Goal: Information Seeking & Learning: Learn about a topic

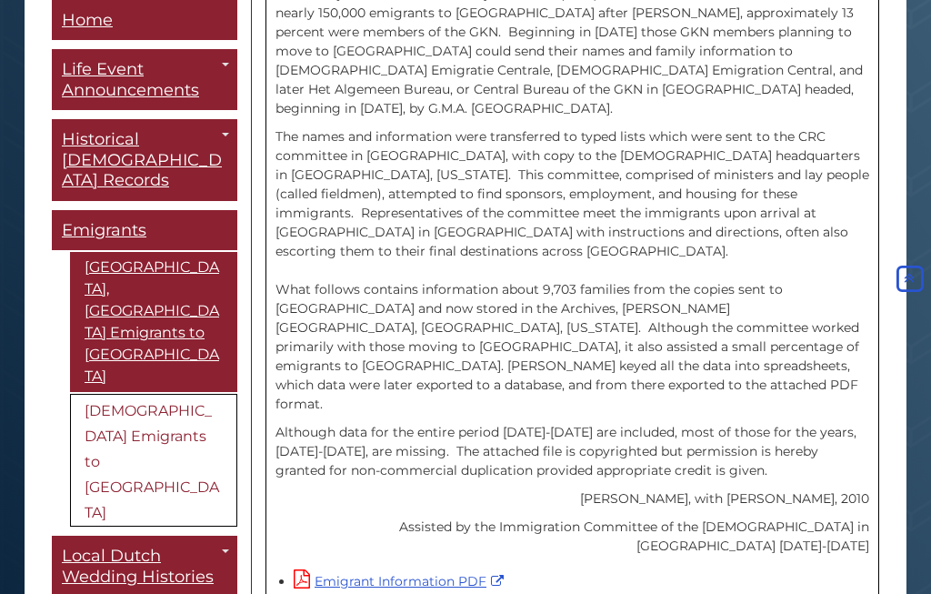
scroll to position [703, 0]
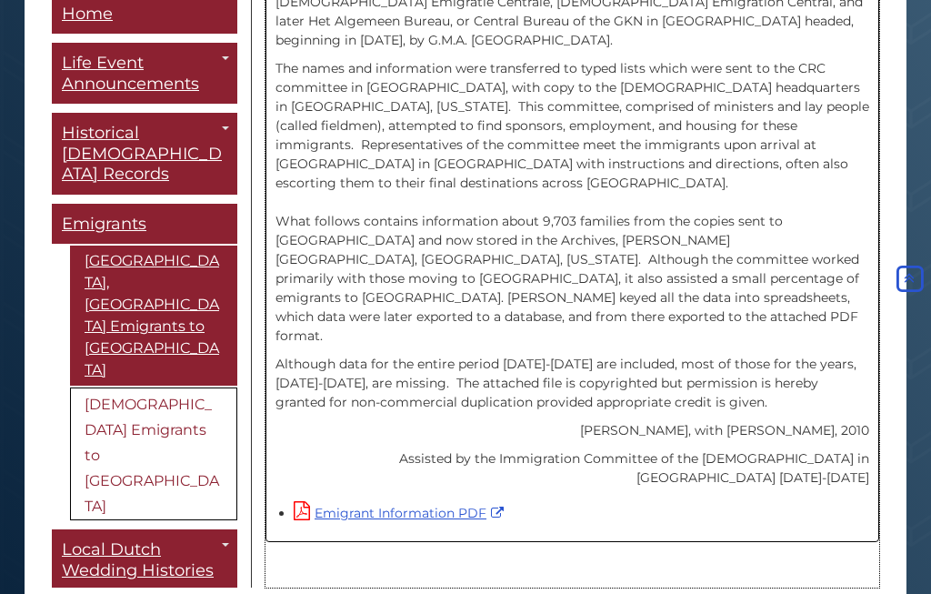
click at [465, 505] on link "Emigrant Information PDF" at bounding box center [401, 513] width 215 height 16
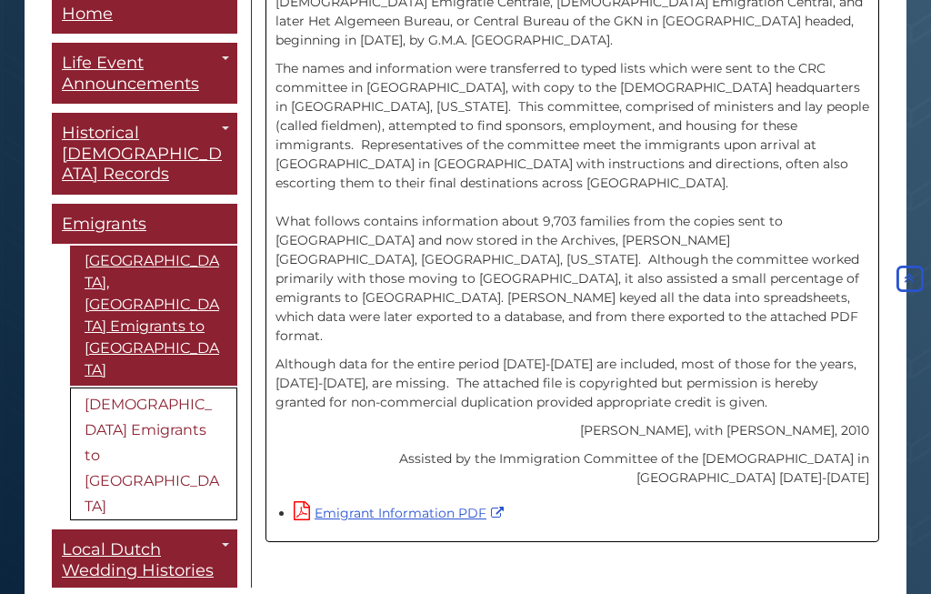
click at [0, 0] on link "[DEMOGRAPHIC_DATA] Immigrant Letters" at bounding box center [0, 0] width 0 height 0
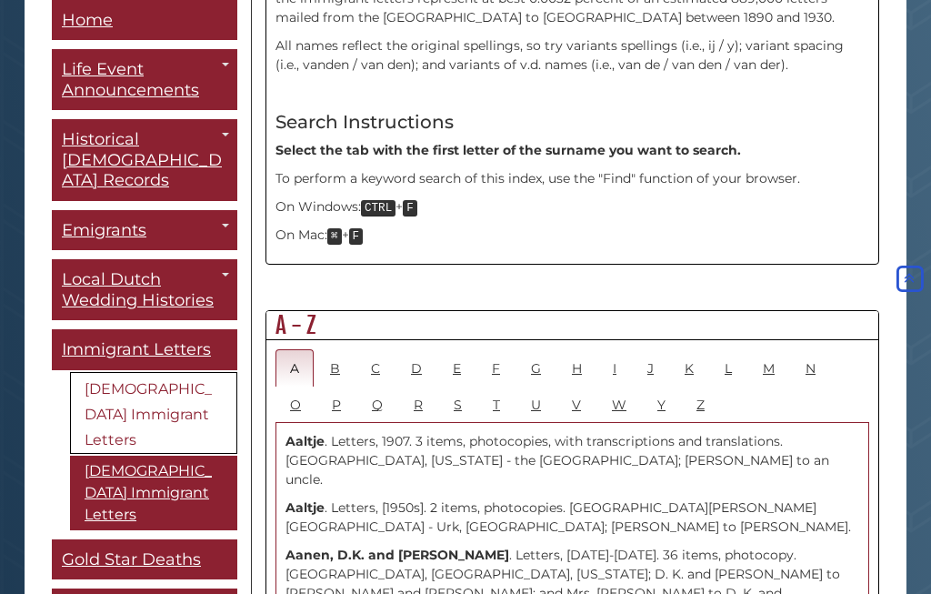
scroll to position [801, 0]
click at [348, 349] on link "B" at bounding box center [334, 367] width 39 height 37
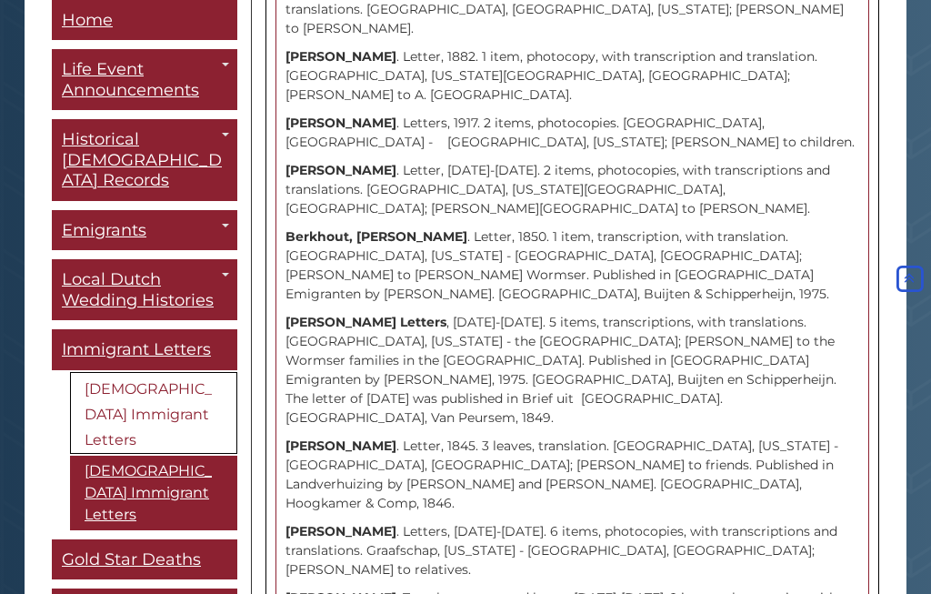
scroll to position [4105, 0]
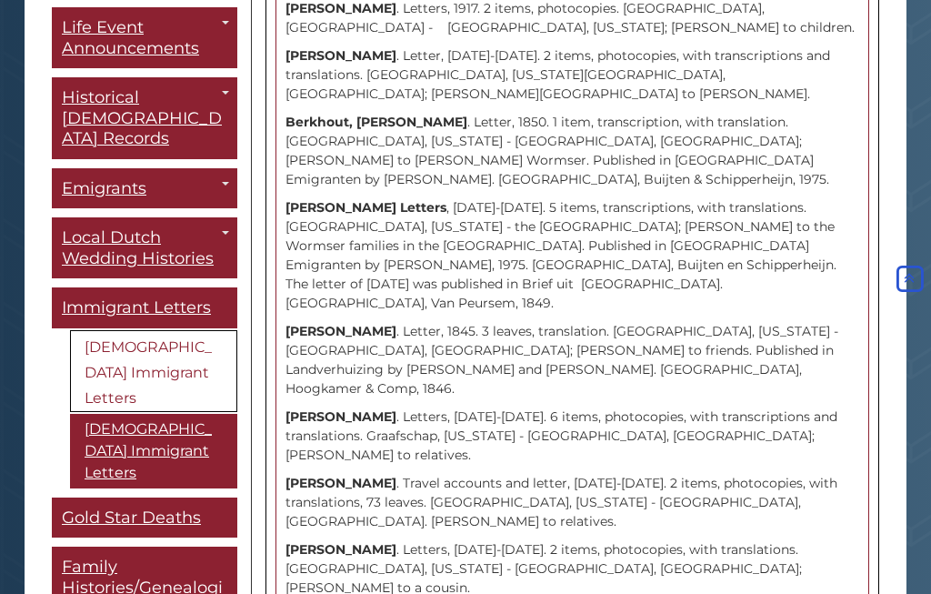
scroll to position [43, 0]
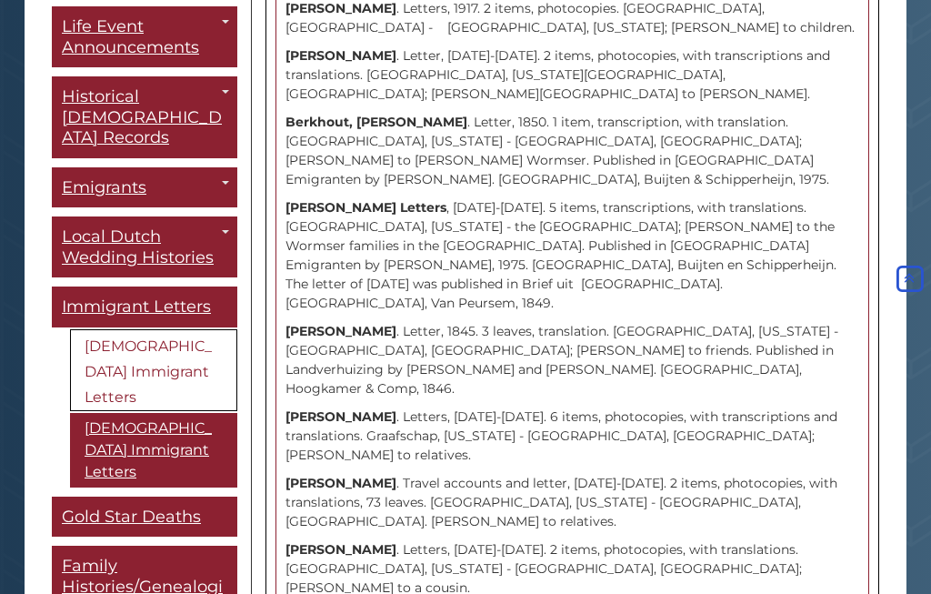
click at [0, 0] on link "Maxwell, [US_STATE] [DEMOGRAPHIC_DATA]" at bounding box center [0, 0] width 0 height 0
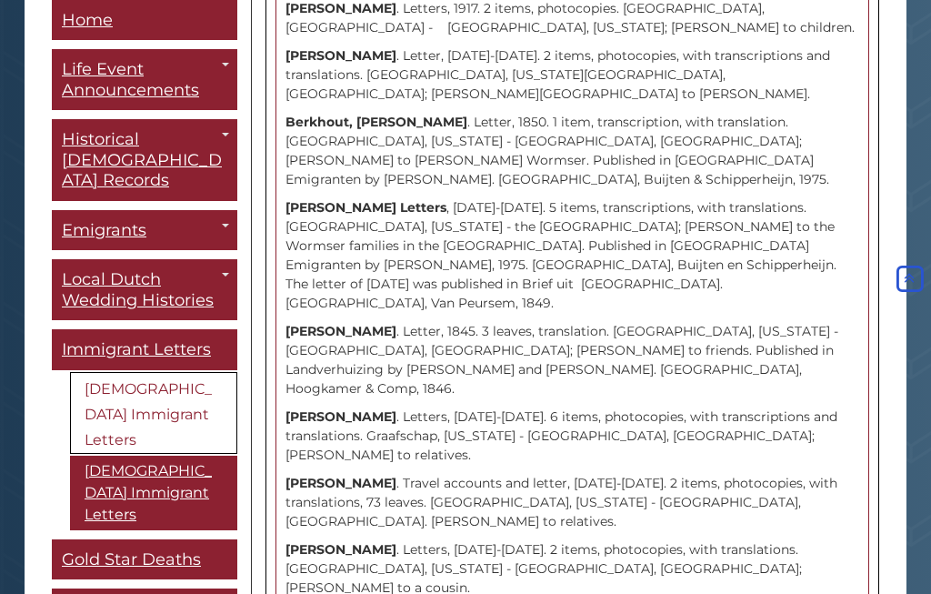
scroll to position [0, 0]
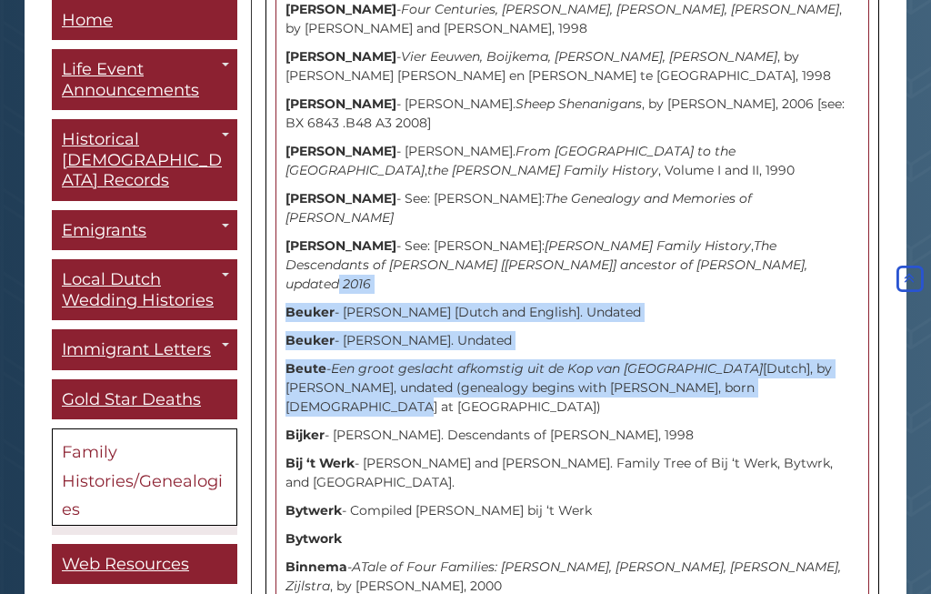
scroll to position [2407, 0]
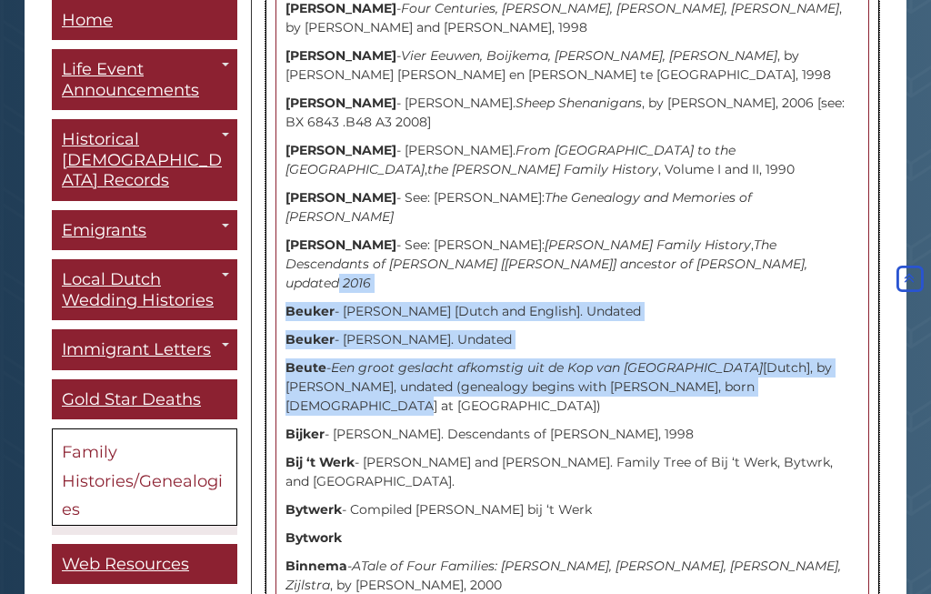
click at [702, 557] on icon "ATale of Four Families: Binnema, Mulder, Kapteyn, Zijlstra" at bounding box center [562, 574] width 555 height 35
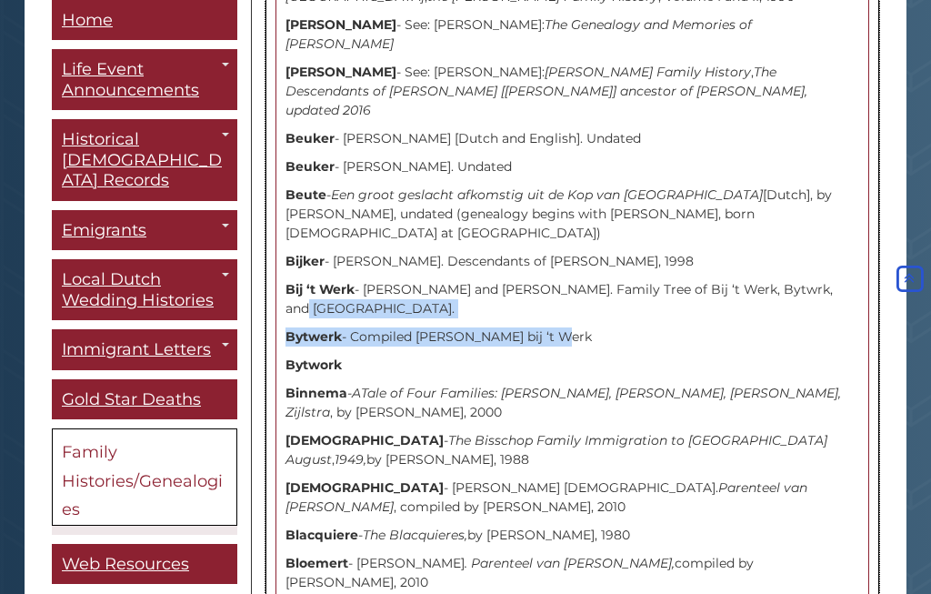
scroll to position [2579, 0]
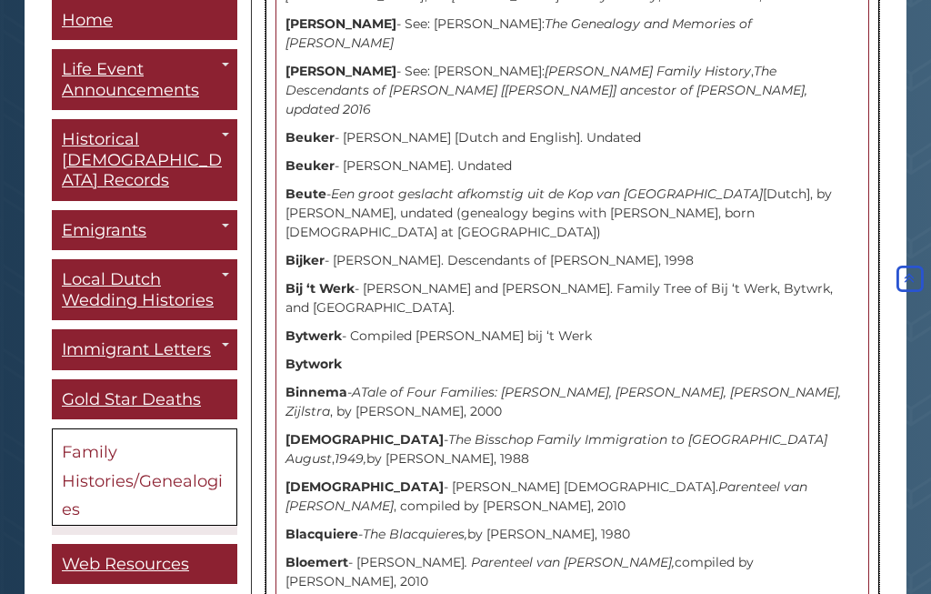
click at [838, 478] on p "Bisschop - Hendrik Jacobs Bisschop. Parenteel van Hendrik Jacobs Bisschop , com…" at bounding box center [572, 497] width 574 height 38
click at [660, 478] on p "Bisschop - Hendrik Jacobs Bisschop. Parenteel van Hendrik Jacobs Bisschop , com…" at bounding box center [572, 497] width 574 height 38
click at [546, 478] on p "Bisschop - Hendrik Jacobs Bisschop. Parenteel van Hendrik Jacobs Bisschop , com…" at bounding box center [572, 497] width 574 height 38
click at [379, 478] on p "Bisschop - Hendrik Jacobs Bisschop. Parenteel van Hendrik Jacobs Bisschop , com…" at bounding box center [572, 497] width 574 height 38
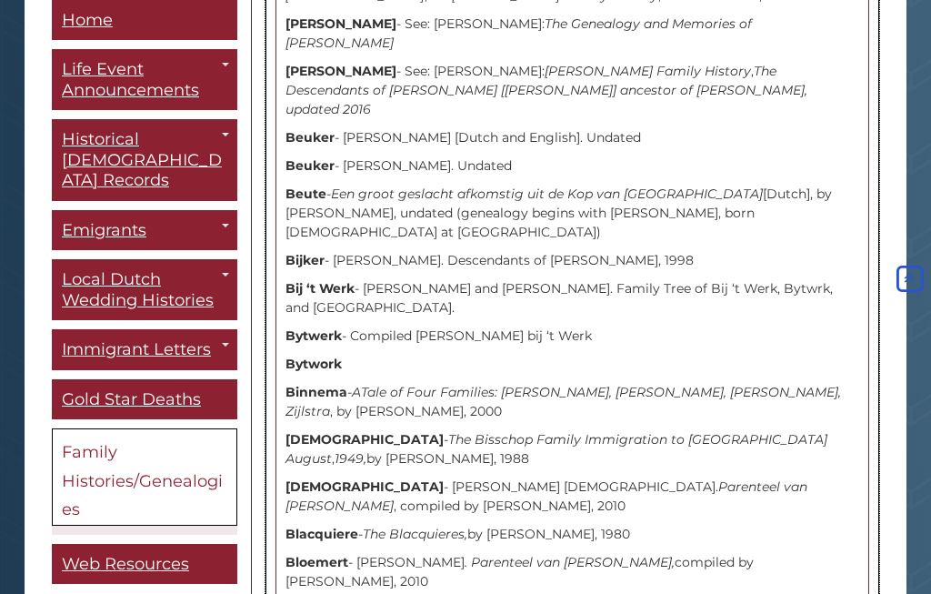
click at [365, 478] on p "Bisschop - Hendrik Jacobs Bisschop. Parenteel van Hendrik Jacobs Bisschop , com…" at bounding box center [572, 497] width 574 height 38
click at [455, 478] on p "Bisschop - Hendrik Jacobs Bisschop. Parenteel van Hendrik Jacobs Bisschop , com…" at bounding box center [572, 497] width 574 height 38
click at [486, 478] on p "Bisschop - Hendrik Jacobs Bisschop. Parenteel van Hendrik Jacobs Bisschop , com…" at bounding box center [572, 497] width 574 height 38
click at [573, 478] on p "Bisschop - Hendrik Jacobs Bisschop. Parenteel van Hendrik Jacobs Bisschop , com…" at bounding box center [572, 497] width 574 height 38
click at [519, 431] on p "Bisschop - The Bisschop Family Immigration to Canada August , 1949, by Brian Sc…" at bounding box center [572, 450] width 574 height 38
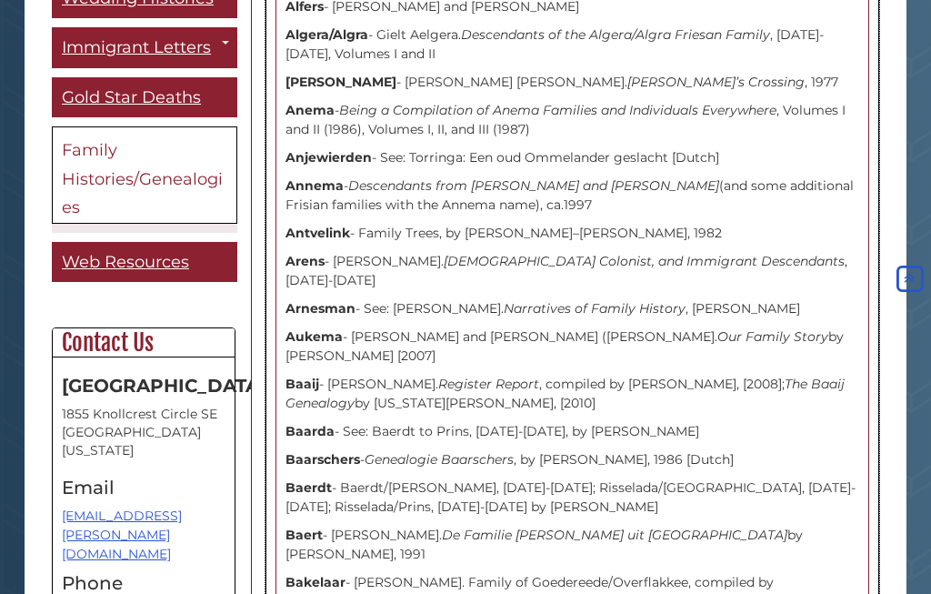
scroll to position [996, 0]
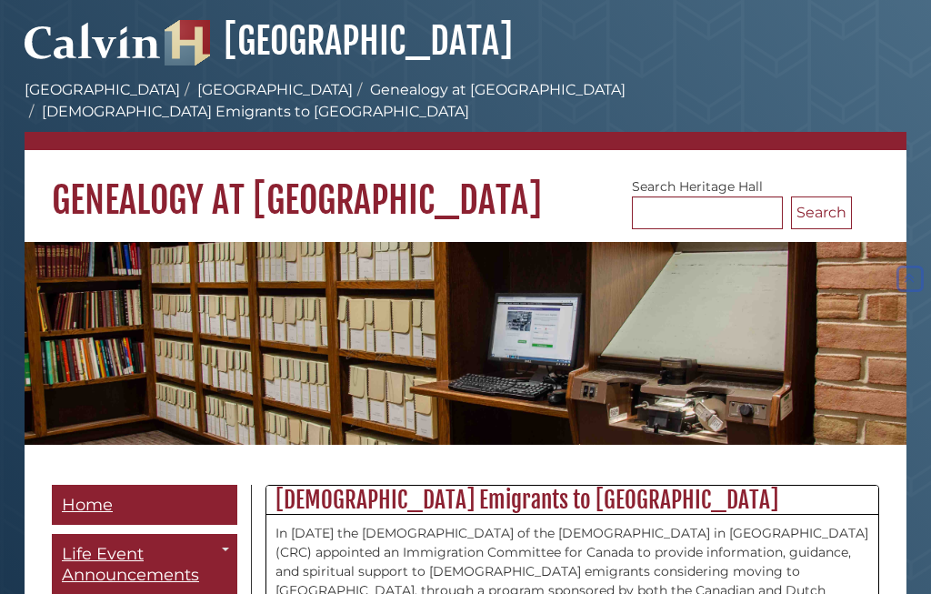
scroll to position [703, 0]
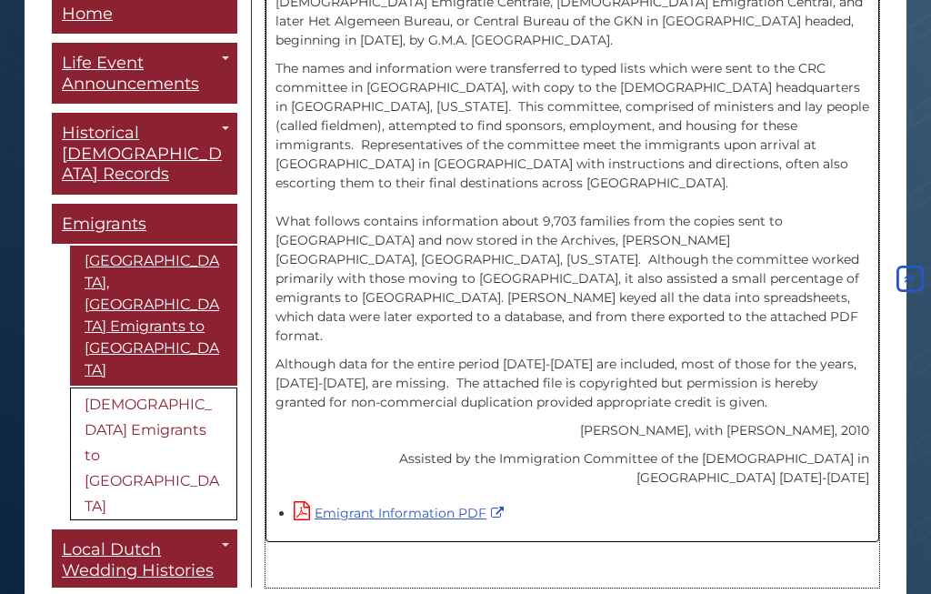
click at [650, 355] on p "Although data for the entire period [DATE]-[DATE] are included, most of those f…" at bounding box center [572, 383] width 594 height 57
